Goal: Find specific page/section: Find specific page/section

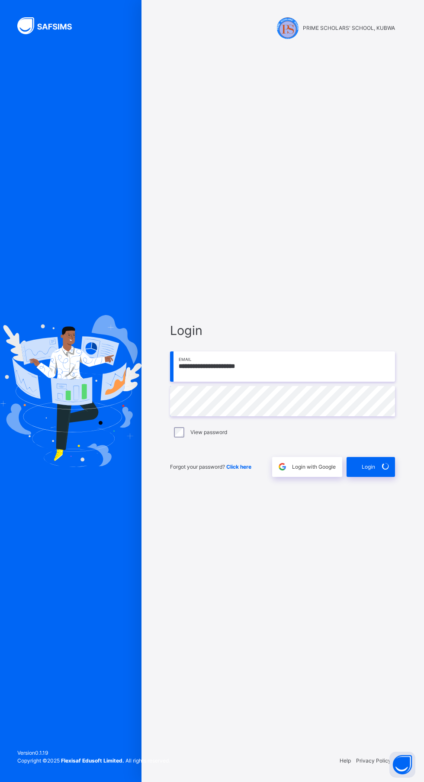
scroll to position [66, 0]
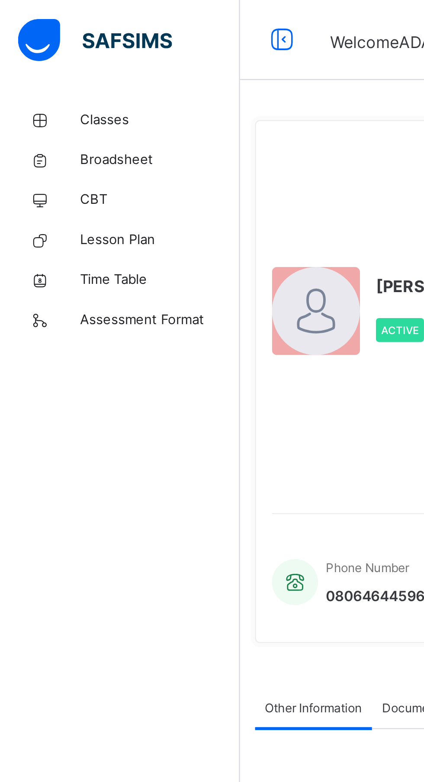
click at [44, 51] on span "Classes" at bounding box center [69, 52] width 69 height 9
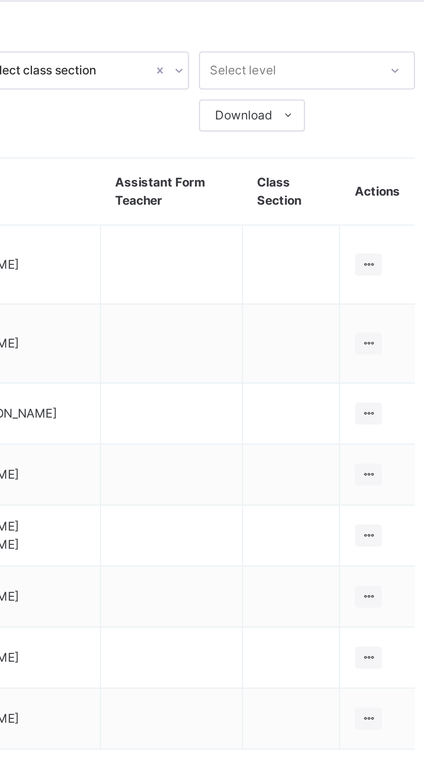
click at [392, 211] on icon at bounding box center [388, 213] width 7 height 6
click at [0, 0] on div "View Class" at bounding box center [0, 0] width 0 height 0
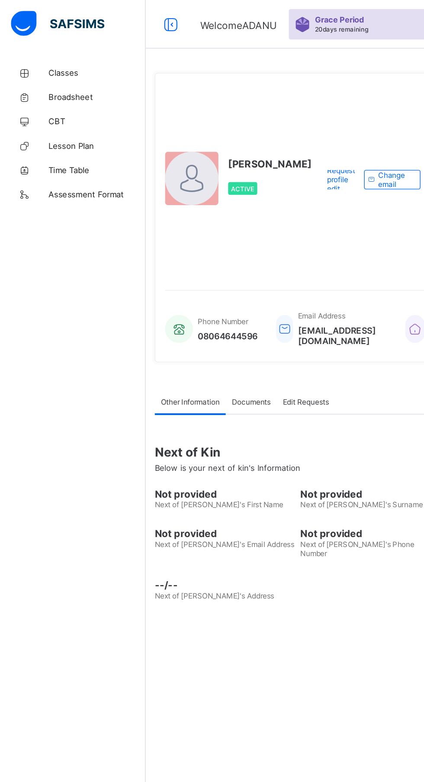
click at [45, 52] on span "Classes" at bounding box center [69, 51] width 69 height 7
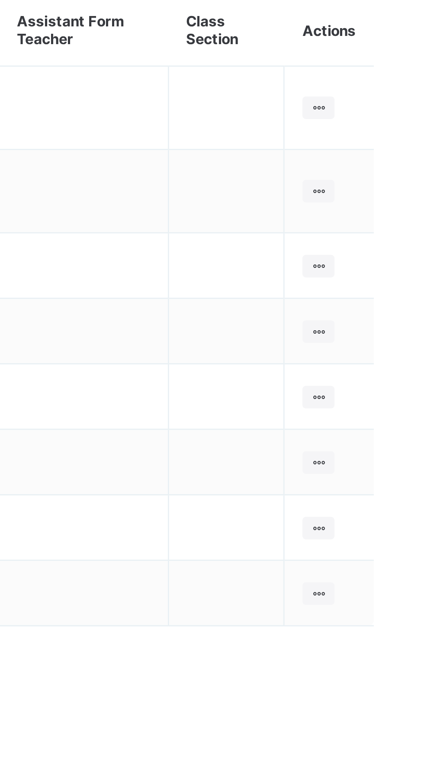
click at [0, 0] on ul "View Class" at bounding box center [0, 0] width 0 height 0
click at [0, 0] on div "View Class" at bounding box center [0, 0] width 0 height 0
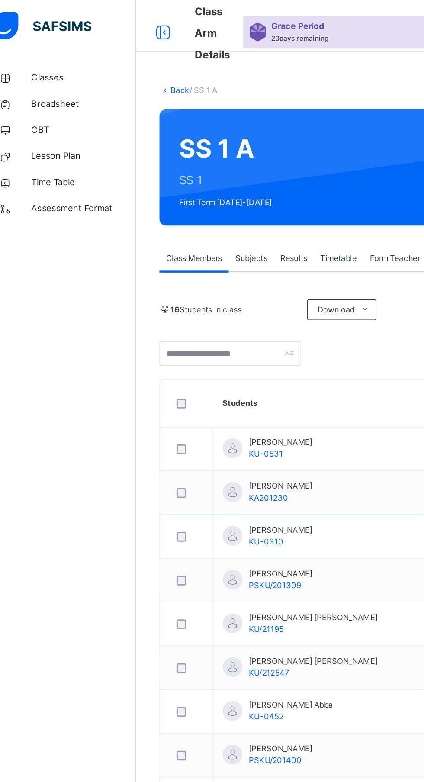
click at [177, 171] on span "Subjects" at bounding box center [180, 172] width 21 height 8
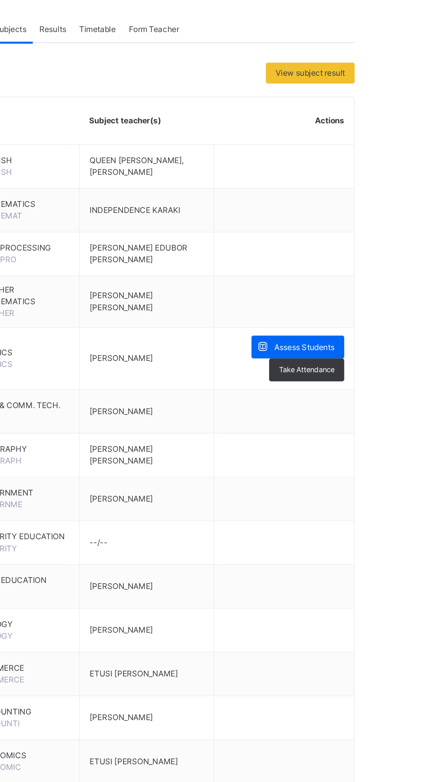
click at [385, 381] on span "Assess Students" at bounding box center [375, 382] width 40 height 8
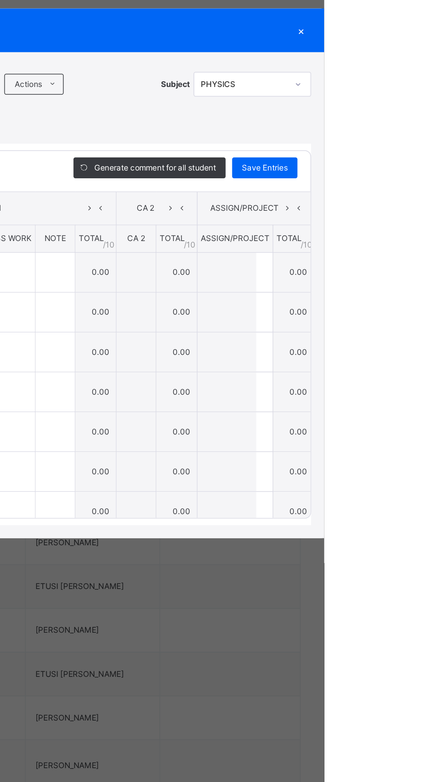
click at [416, 236] on div "×" at bounding box center [409, 230] width 13 height 12
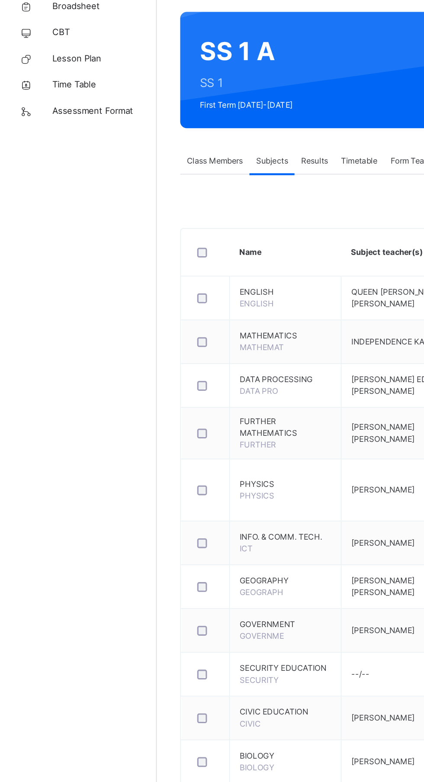
click at [132, 58] on link "Back" at bounding box center [133, 60] width 13 height 6
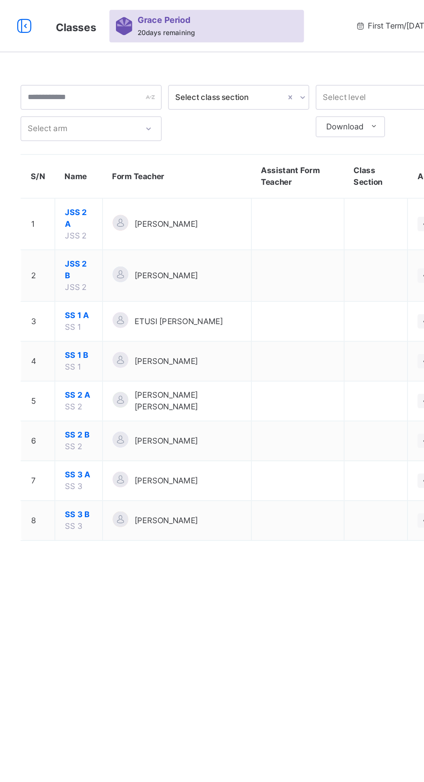
click at [345, 313] on td at bounding box center [355, 319] width 42 height 26
